Goal: Transaction & Acquisition: Purchase product/service

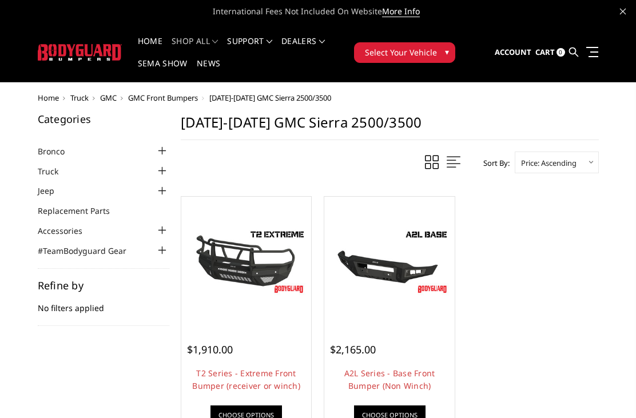
click at [434, 52] on span "Select Your Vehicle" at bounding box center [401, 52] width 72 height 12
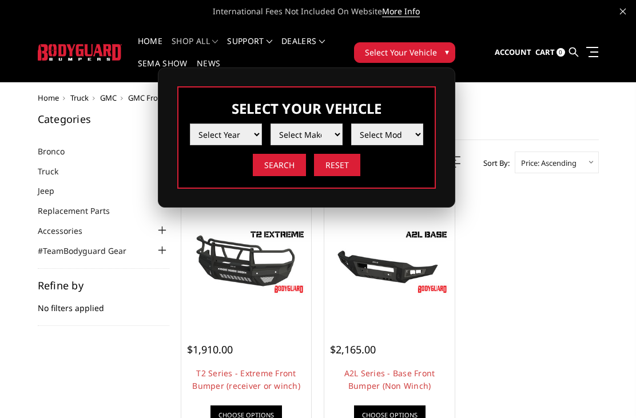
click at [241, 138] on select "Select Year 2025 2024 2023 2022 2021 2020 2019 2018 2017 2016 2015 2014 2013 20…" at bounding box center [226, 135] width 72 height 22
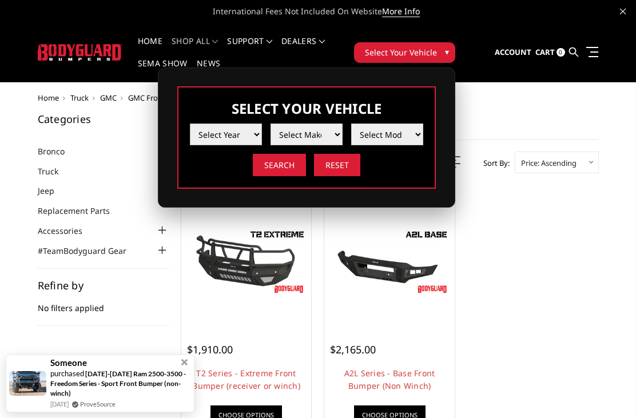
select select "yr_2016"
click at [311, 129] on select "Select Make Chevrolet Ford GMC Nissan Ram Toyota" at bounding box center [307, 135] width 72 height 22
select select "mk_gmc"
click at [411, 137] on select "Select Model Canyon Sierra 1500 Sierra 2500 / 3500 Yukon 1500" at bounding box center [387, 135] width 72 height 22
select select "md_sierra-2500-3500"
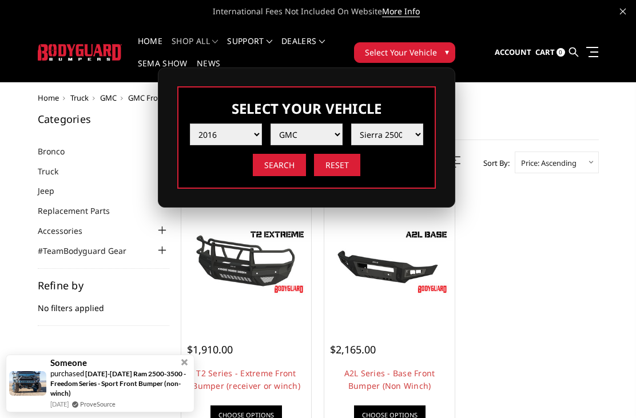
click at [282, 171] on input "Search" at bounding box center [279, 165] width 53 height 22
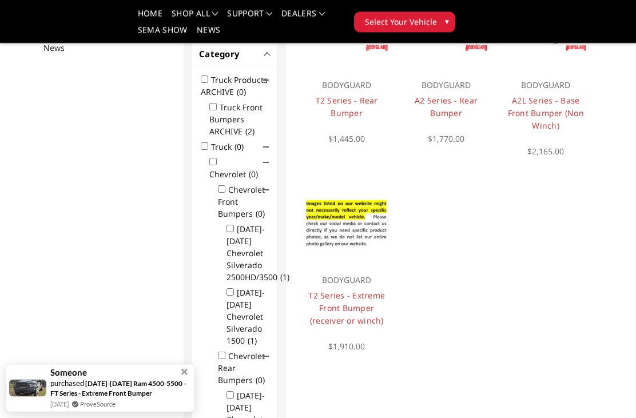
scroll to position [175, 0]
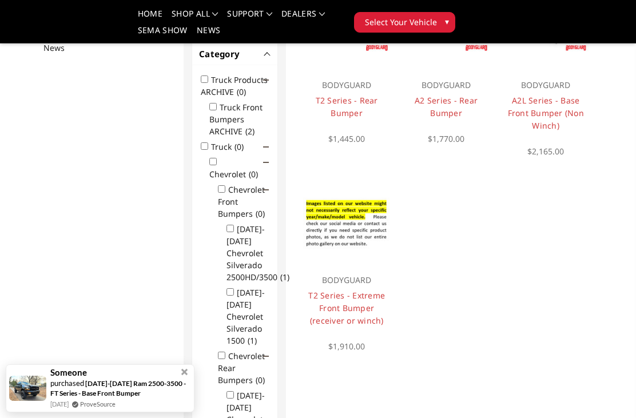
click at [369, 239] on img at bounding box center [347, 223] width 88 height 59
